Goal: Check status: Check status

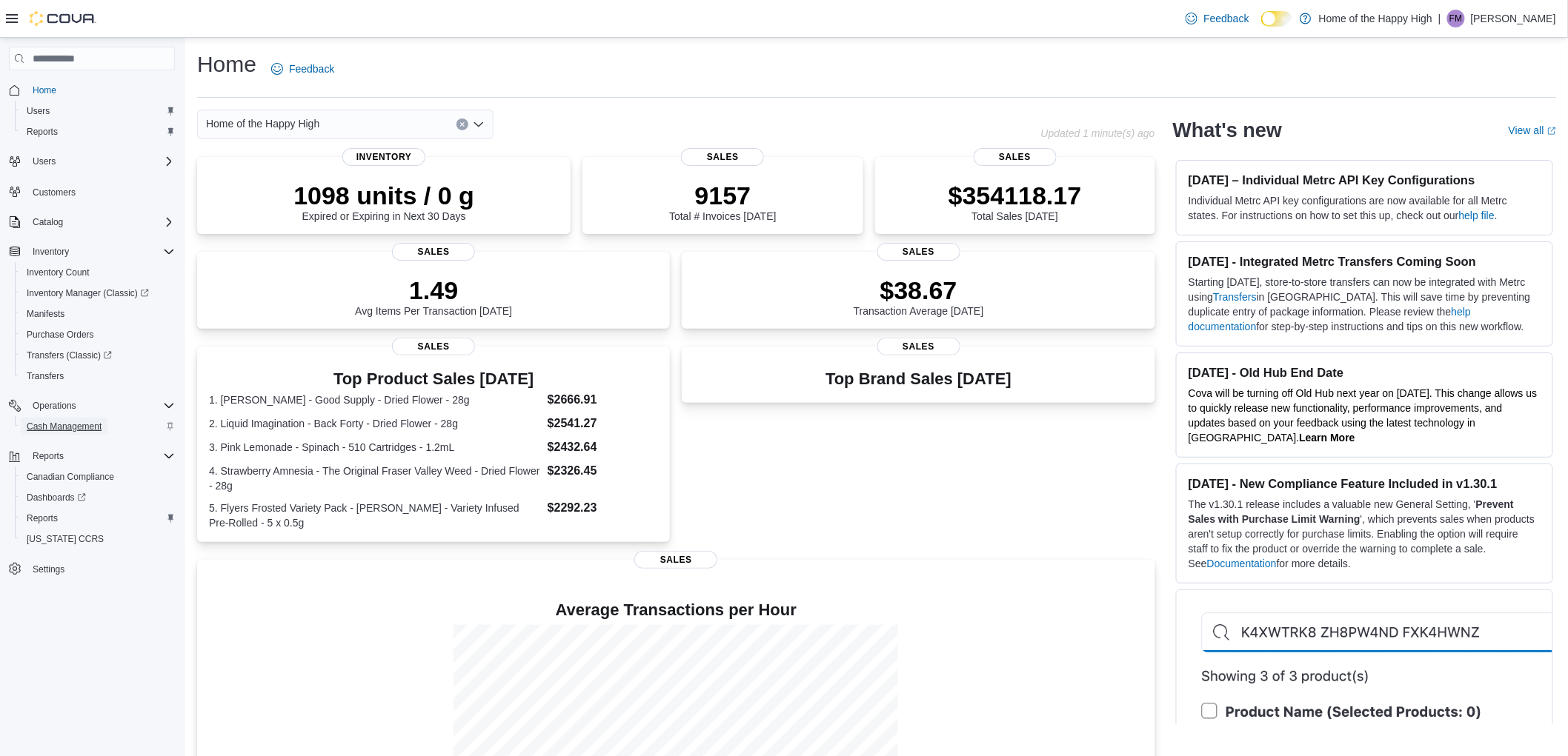
click at [75, 421] on span "Cash Management" at bounding box center [64, 426] width 74 height 12
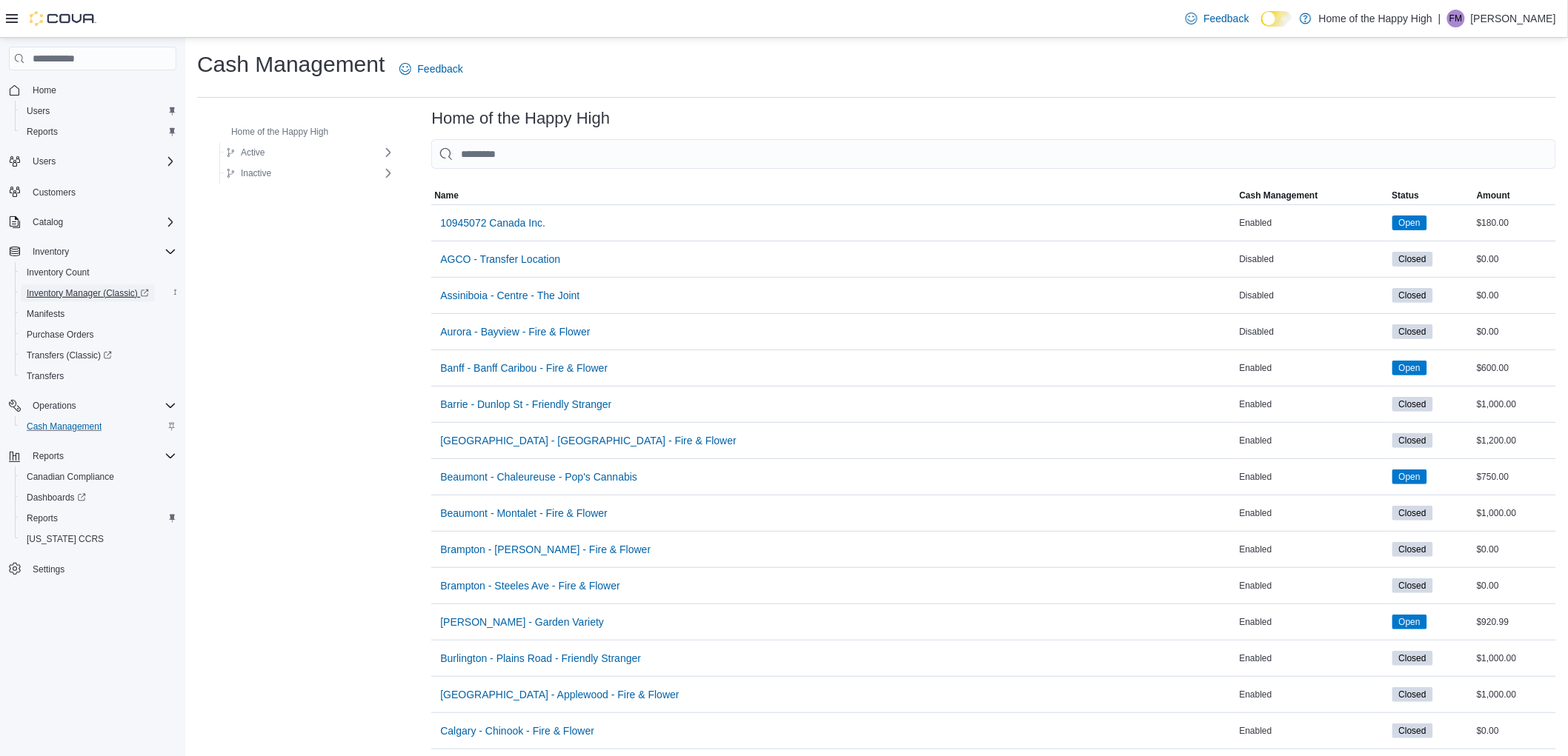
click at [69, 292] on span "Inventory Manager (Classic)" at bounding box center [88, 293] width 122 height 12
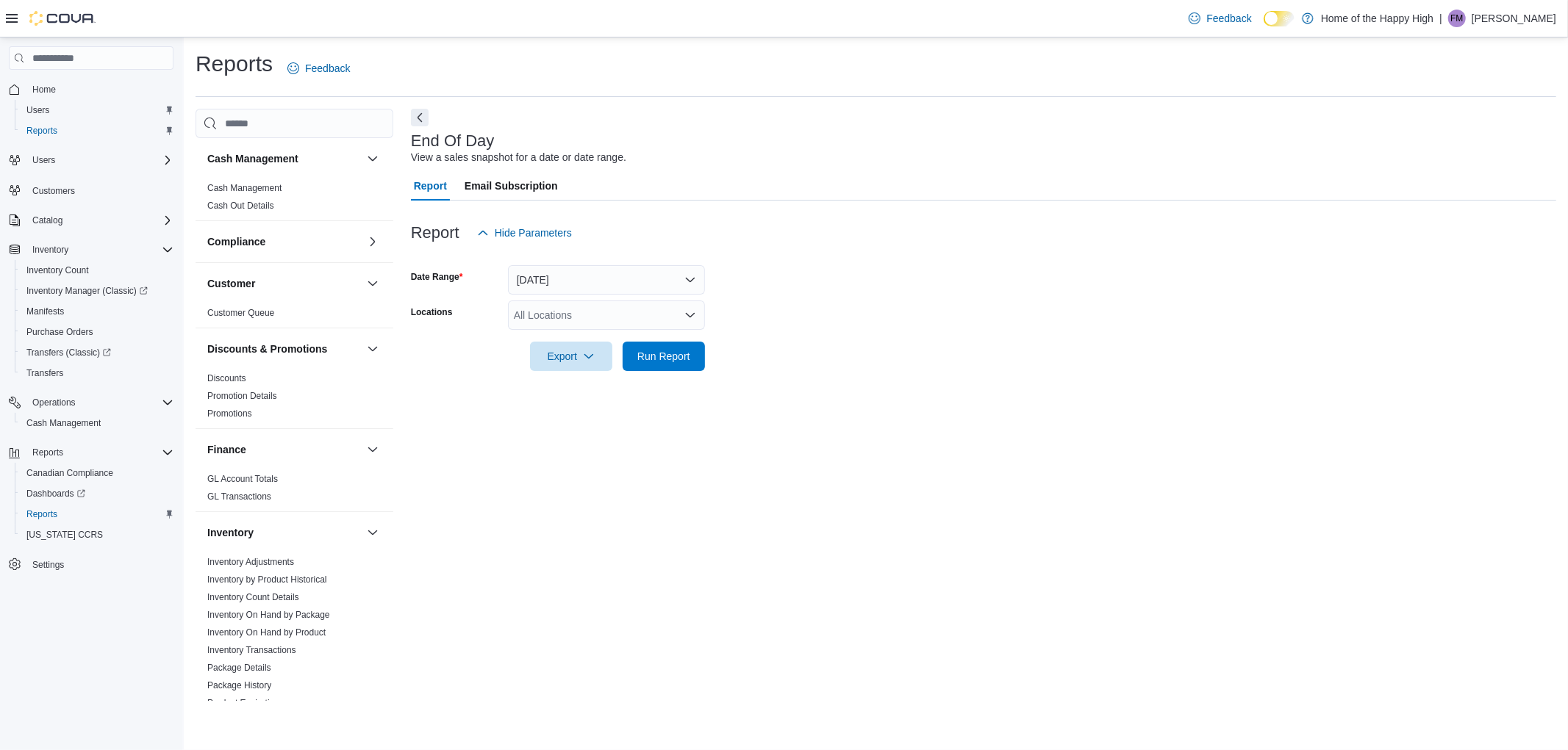
click at [551, 320] on div "All Locations" at bounding box center [606, 315] width 197 height 30
type input "***"
click at [619, 371] on button "Ottawa - York Street - Fire & Flower" at bounding box center [606, 362] width 197 height 21
click at [782, 369] on form "Date Range Today Locations Ottawa - York Street - Fire & Flower Export Run Repo…" at bounding box center [983, 309] width 1145 height 124
click at [700, 368] on button "Run Report" at bounding box center [664, 356] width 82 height 30
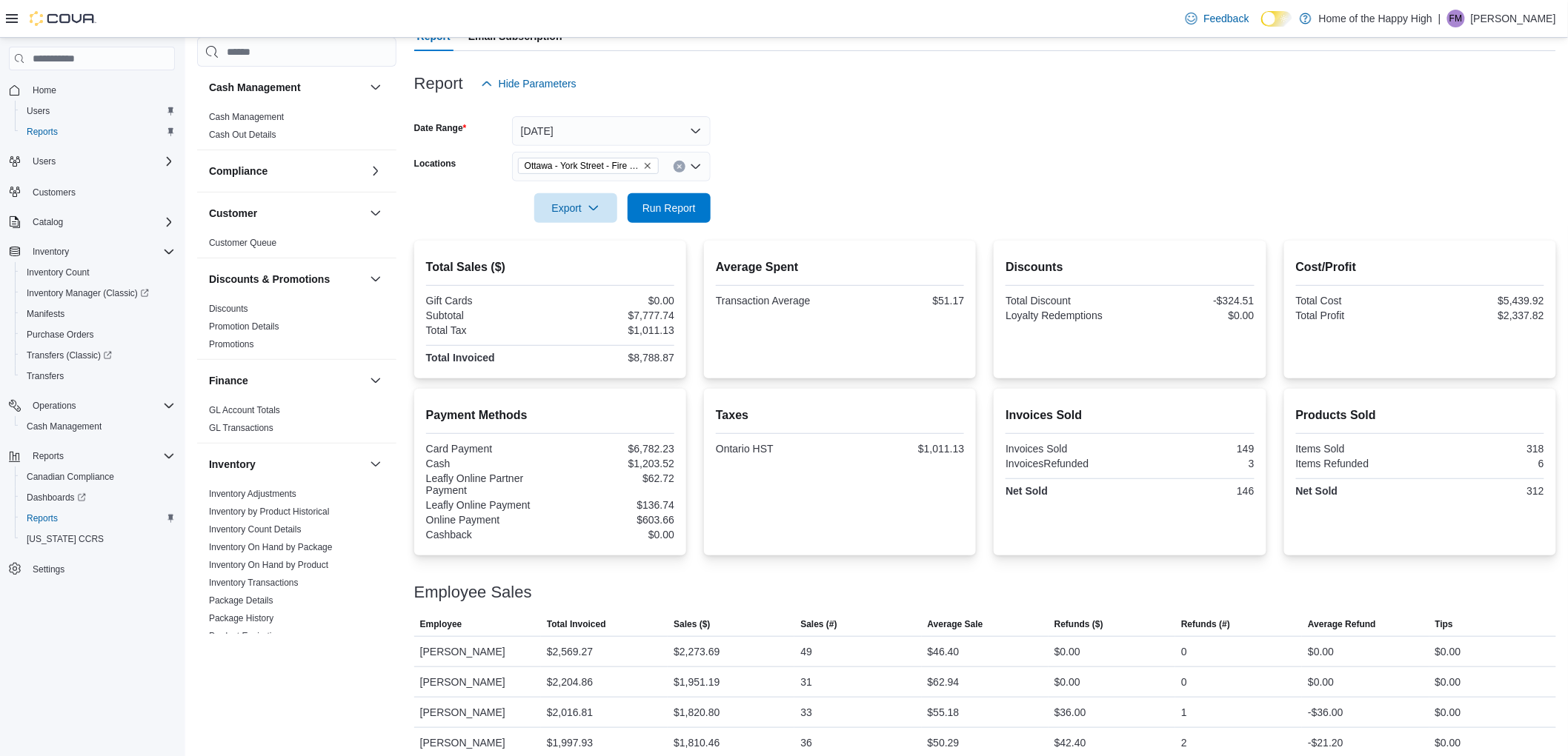
scroll to position [165, 0]
